Goal: Transaction & Acquisition: Purchase product/service

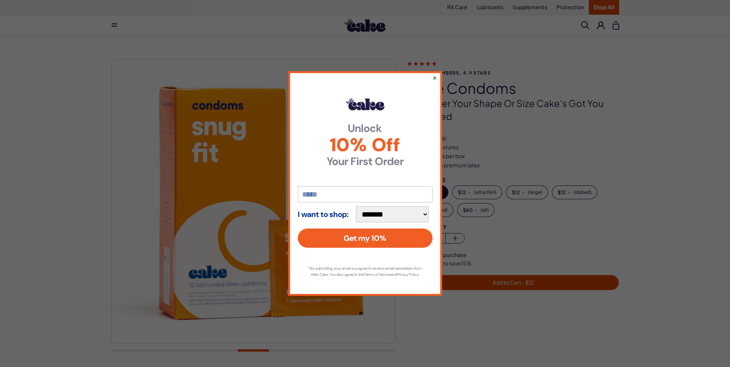
click at [435, 75] on button "×" at bounding box center [434, 77] width 5 height 9
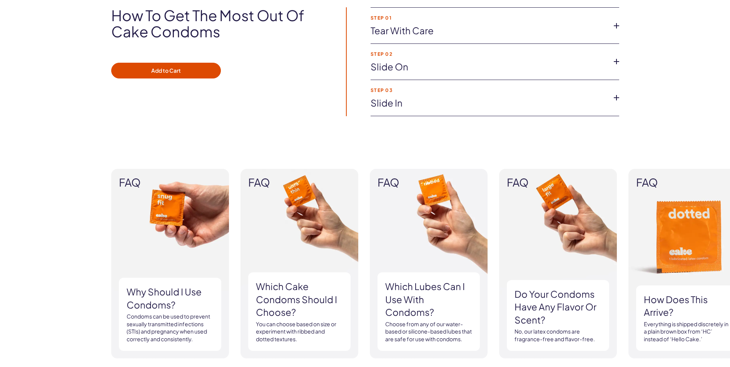
scroll to position [577, 0]
click at [294, 217] on img at bounding box center [300, 264] width 118 height 190
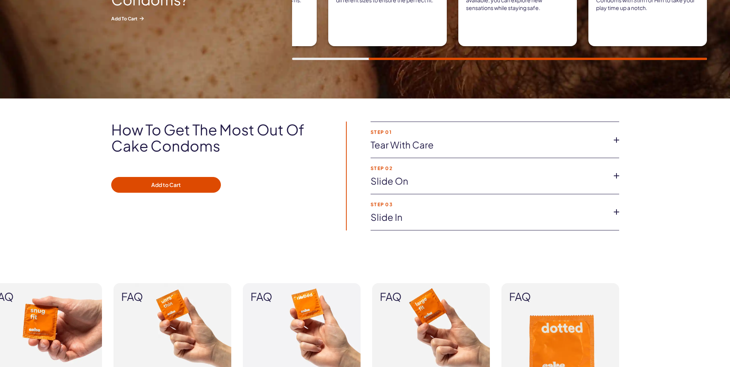
scroll to position [462, 0]
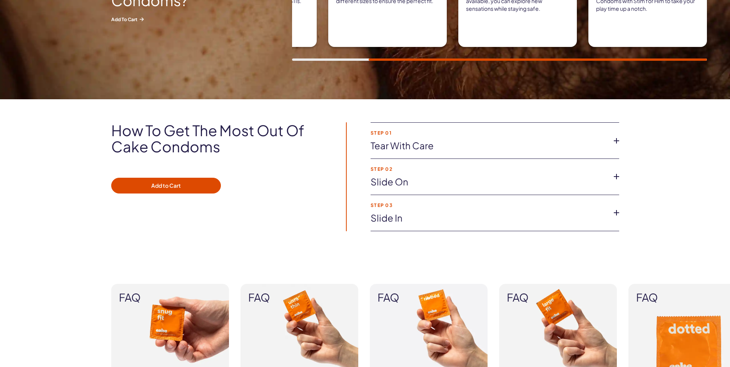
click at [618, 176] on icon at bounding box center [617, 177] width 12 height 12
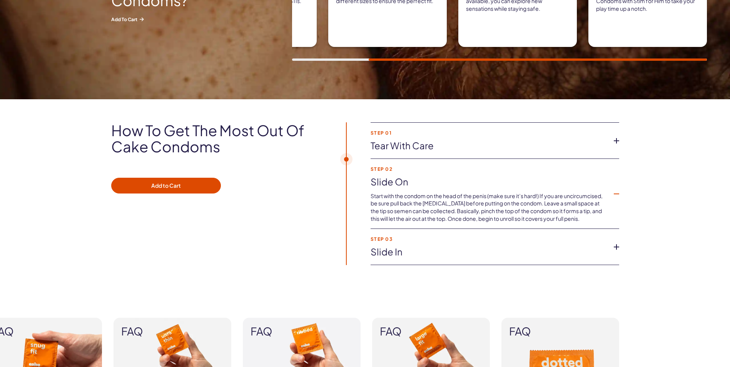
click at [615, 194] on icon at bounding box center [617, 194] width 12 height 12
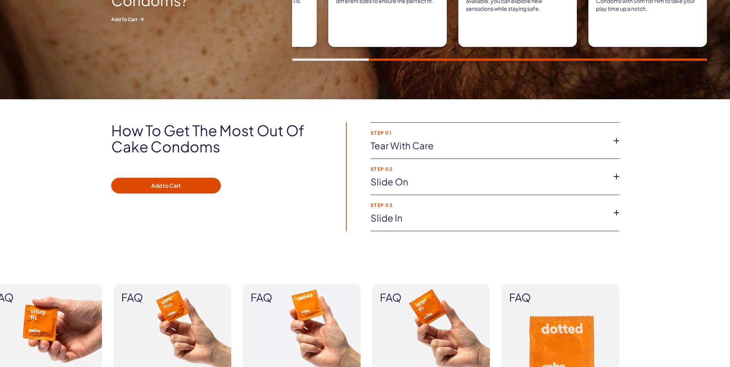
click at [616, 210] on icon at bounding box center [617, 213] width 12 height 12
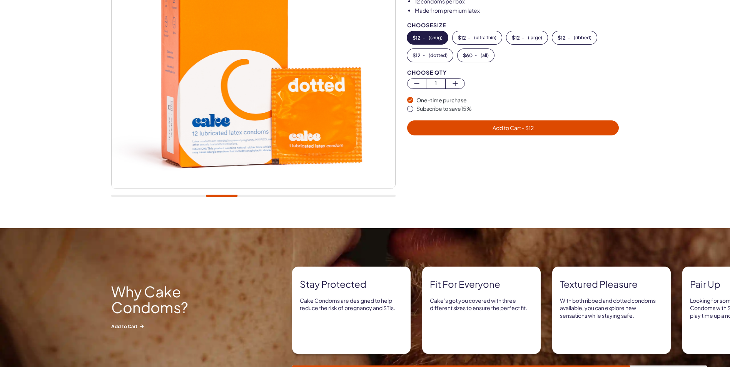
scroll to position [0, 0]
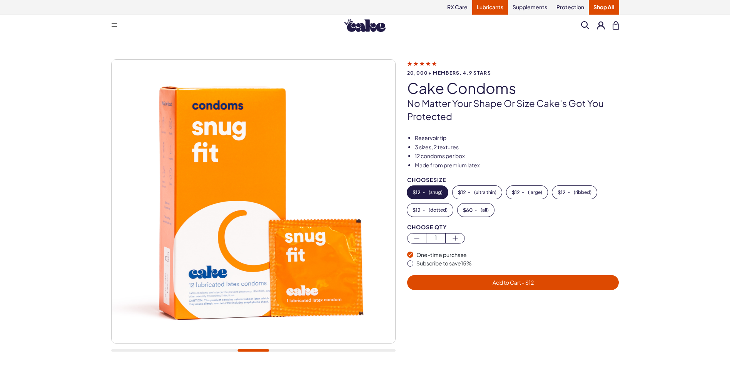
click at [497, 7] on link "Lubricants" at bounding box center [490, 7] width 36 height 15
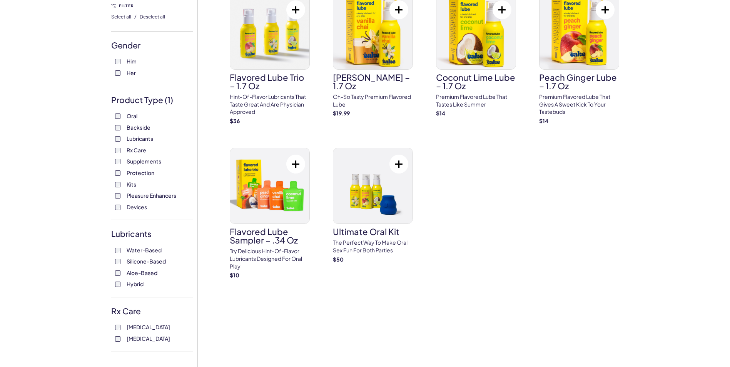
scroll to position [77, 0]
click at [282, 194] on img at bounding box center [269, 185] width 79 height 75
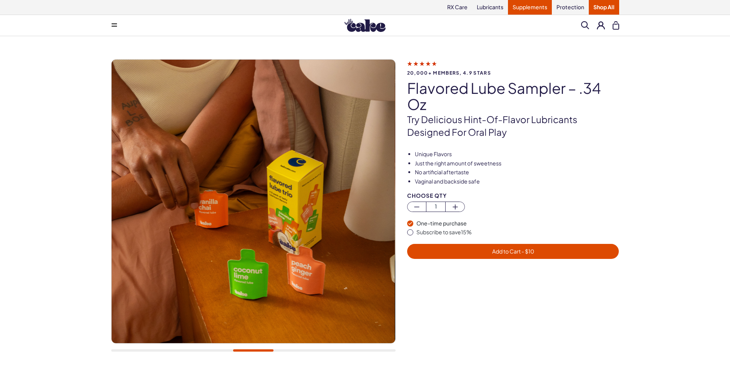
click at [527, 5] on link "Supplements" at bounding box center [530, 7] width 44 height 15
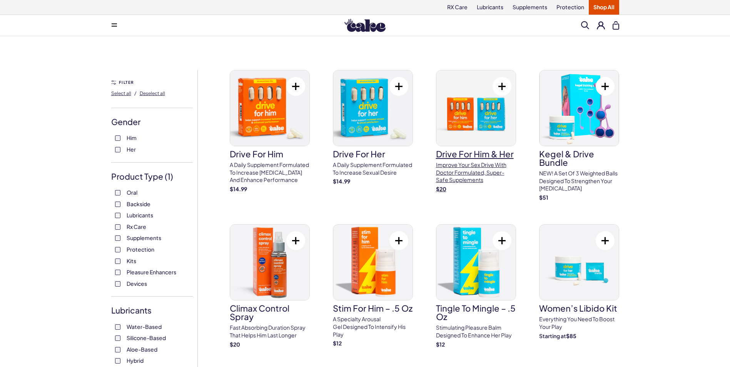
click at [477, 115] on img at bounding box center [475, 107] width 79 height 75
click at [587, 137] on img at bounding box center [579, 107] width 79 height 75
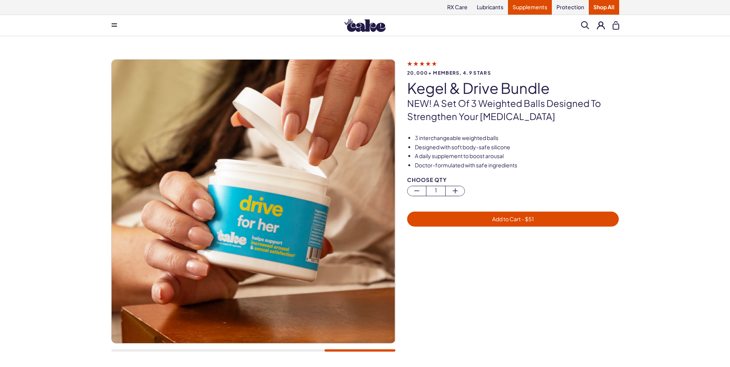
click at [532, 4] on link "Supplements" at bounding box center [530, 7] width 44 height 15
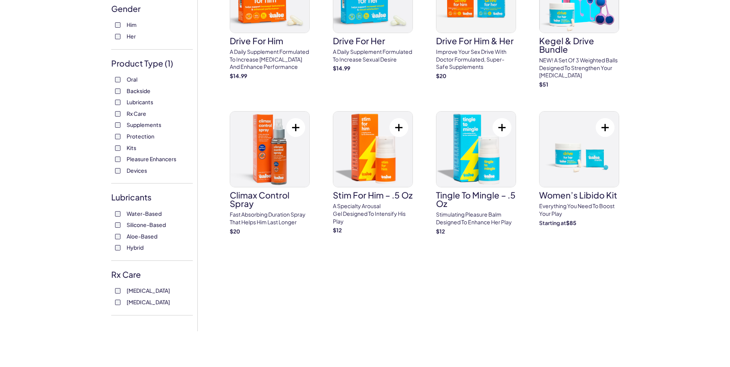
scroll to position [115, 0]
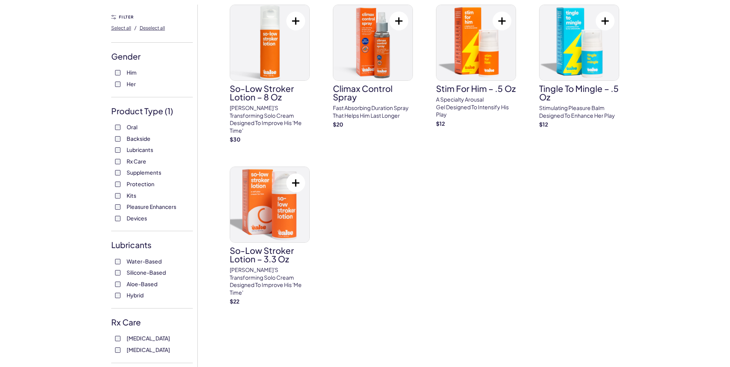
scroll to position [77, 0]
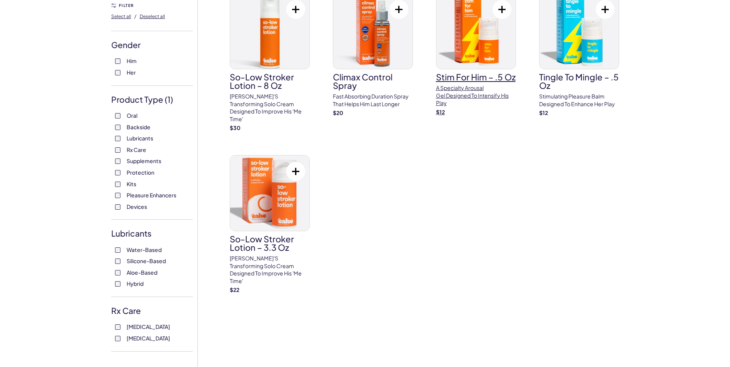
click at [466, 29] on img at bounding box center [475, 30] width 79 height 75
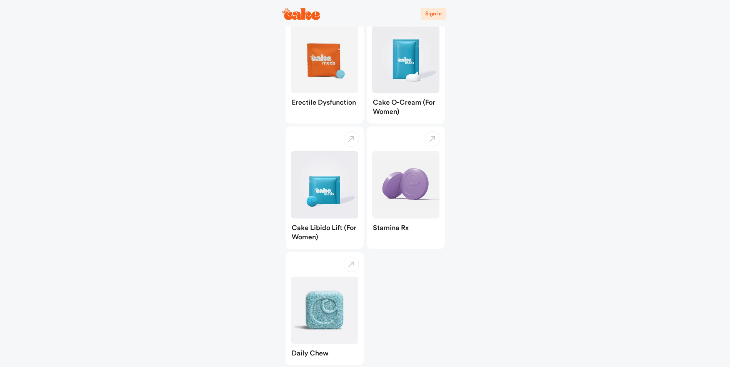
scroll to position [93, 0]
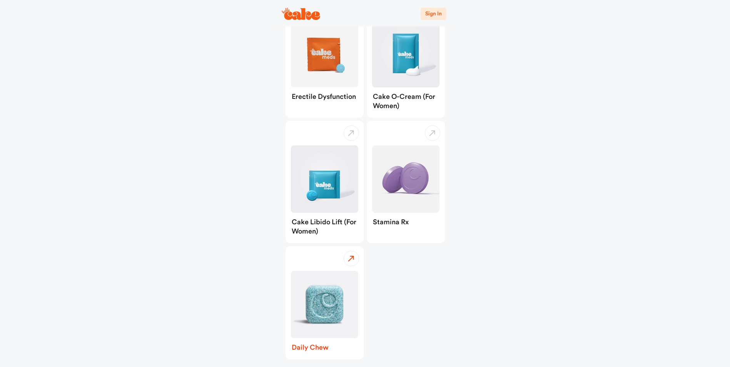
click at [332, 304] on img "button" at bounding box center [324, 304] width 67 height 67
